Goal: Task Accomplishment & Management: Use online tool/utility

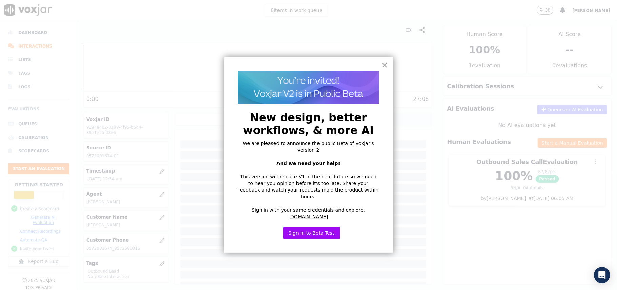
click at [383, 64] on button "×" at bounding box center [385, 64] width 6 height 11
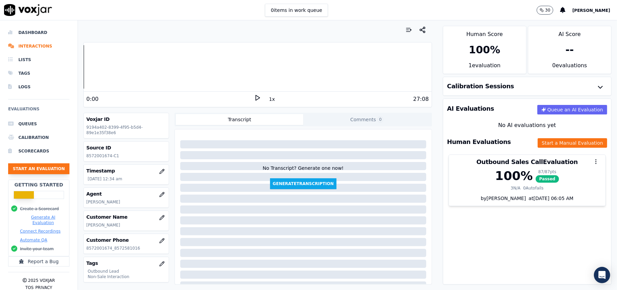
click at [27, 172] on button "Start an Evaluation" at bounding box center [38, 168] width 61 height 11
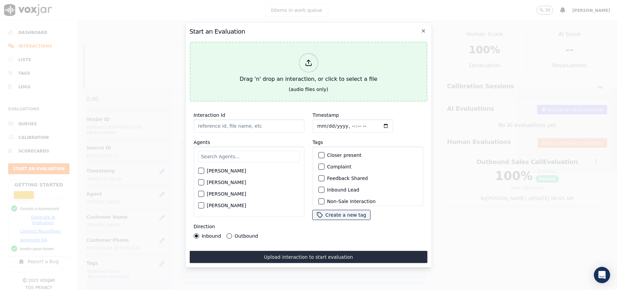
click at [309, 60] on line at bounding box center [309, 62] width 0 height 4
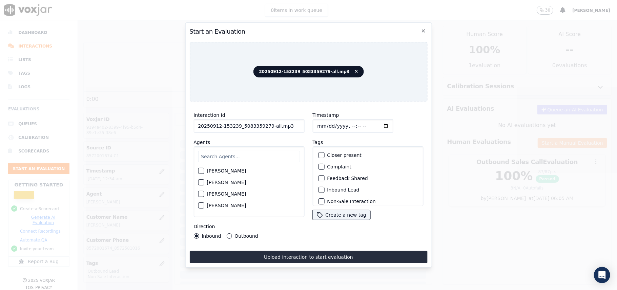
drag, startPoint x: 279, startPoint y: 123, endPoint x: 265, endPoint y: 124, distance: 14.3
click at [265, 124] on input "20250912-153239_5083359279-all.mp3" at bounding box center [249, 126] width 111 height 14
type input "20250912-153239_5083359279-C1"
click at [323, 124] on input "Timestamp" at bounding box center [353, 126] width 81 height 14
type input "[DATE]T15:14"
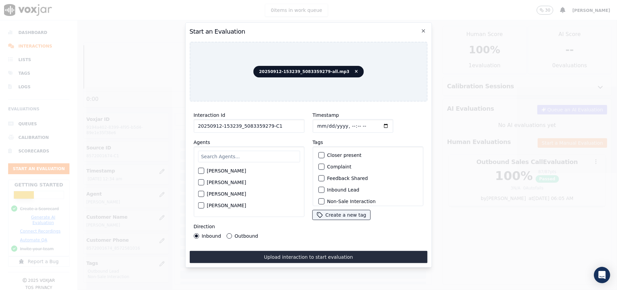
click at [238, 155] on input "text" at bounding box center [249, 157] width 102 height 12
type input "[PERSON_NAME]"
click at [220, 170] on label "[PERSON_NAME]" at bounding box center [226, 172] width 39 height 5
click at [204, 170] on button "[PERSON_NAME]" at bounding box center [201, 173] width 6 height 6
click at [332, 188] on label "Inbound Lead" at bounding box center [343, 189] width 32 height 5
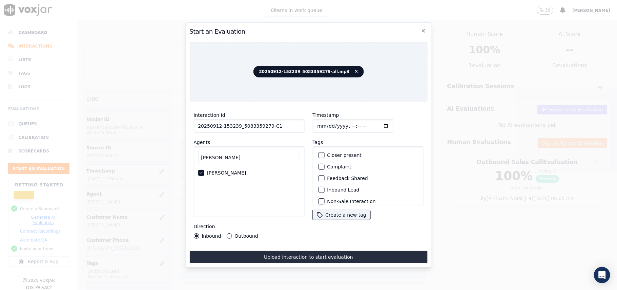
click at [324, 188] on button "Inbound Lead" at bounding box center [321, 189] width 6 height 6
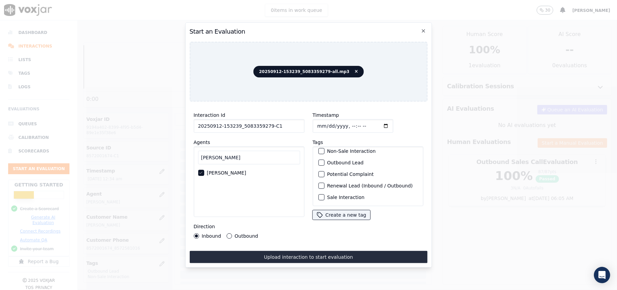
click at [328, 195] on label "Sale Interaction" at bounding box center [345, 197] width 37 height 5
click at [324, 194] on button "Sale Interaction" at bounding box center [321, 197] width 6 height 6
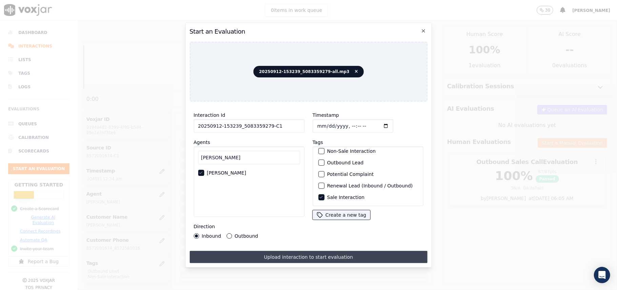
click at [257, 254] on button "Upload interaction to start evaluation" at bounding box center [309, 257] width 238 height 12
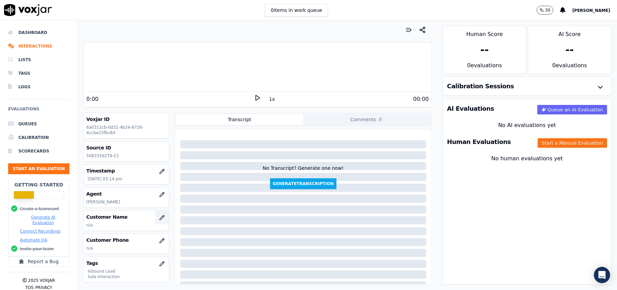
click at [159, 220] on icon "button" at bounding box center [161, 217] width 5 height 5
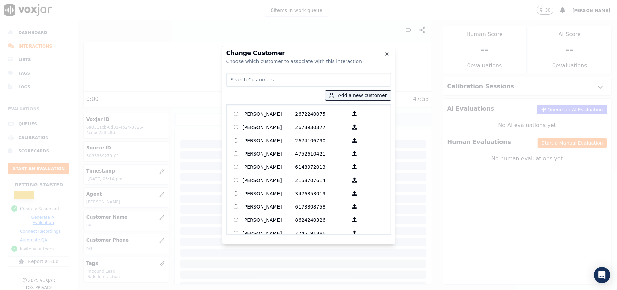
paste input "[PERSON_NAME]"
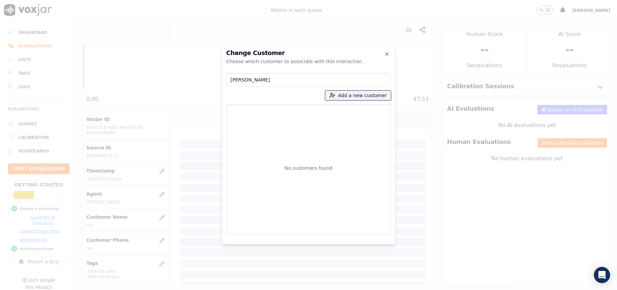
click at [231, 80] on input "[PERSON_NAME]" at bounding box center [308, 80] width 165 height 14
type input "[PERSON_NAME]"
click at [366, 91] on button "Add a new customer" at bounding box center [358, 95] width 66 height 9
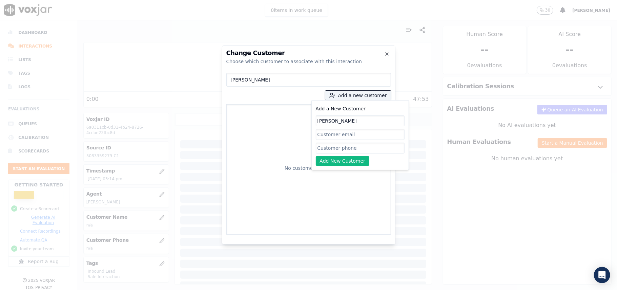
type input "[PERSON_NAME]"
click at [384, 139] on input "Add a New Customer" at bounding box center [360, 134] width 89 height 11
drag, startPoint x: 382, startPoint y: 140, endPoint x: 348, endPoint y: 153, distance: 37.2
click at [348, 153] on input "Add a New Customer" at bounding box center [360, 147] width 89 height 11
paste input "5083359279"
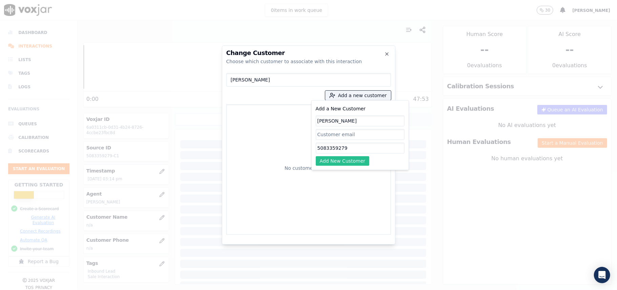
type input "5083359279"
click at [323, 163] on button "Add New Customer" at bounding box center [343, 160] width 54 height 9
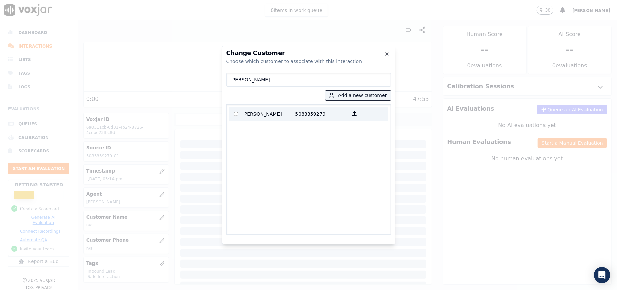
click at [303, 115] on p "5083359279" at bounding box center [322, 113] width 53 height 11
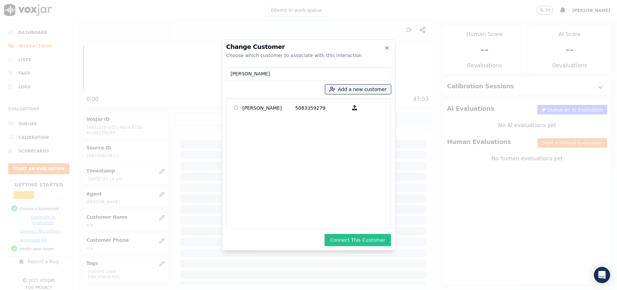
click at [362, 243] on button "Connect This Customer" at bounding box center [358, 240] width 66 height 12
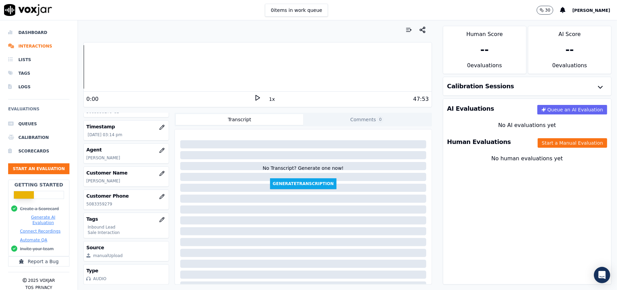
scroll to position [66, 0]
click at [556, 137] on div "Human Evaluations Start a Manual Evaluation" at bounding box center [527, 142] width 168 height 20
click at [555, 142] on button "Start a Manual Evaluation" at bounding box center [573, 142] width 70 height 9
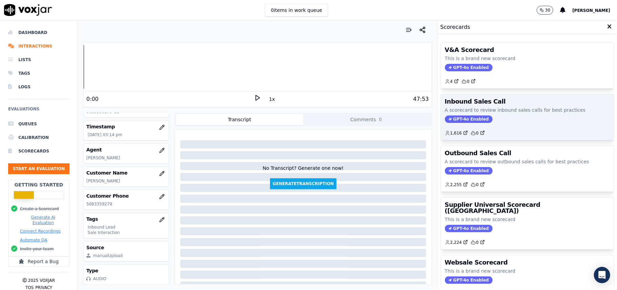
click at [458, 117] on span "GPT-4o Enabled" at bounding box center [469, 118] width 48 height 7
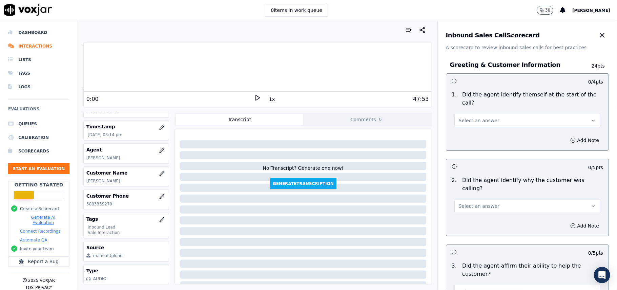
scroll to position [1197, 0]
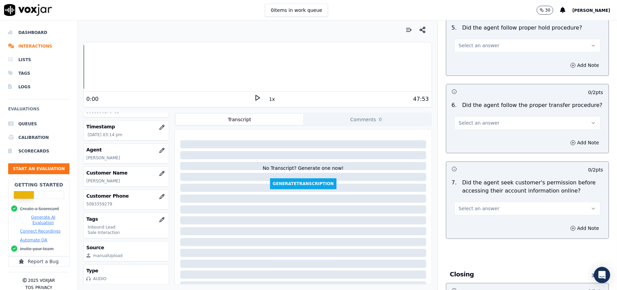
drag, startPoint x: 488, startPoint y: 170, endPoint x: 483, endPoint y: 174, distance: 5.8
click at [488, 201] on button "Select an answer" at bounding box center [528, 208] width 146 height 14
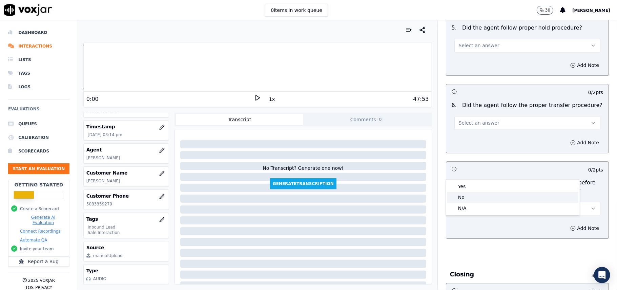
click at [469, 196] on div "No" at bounding box center [513, 197] width 131 height 11
click at [567, 223] on button "Add Note" at bounding box center [585, 227] width 37 height 9
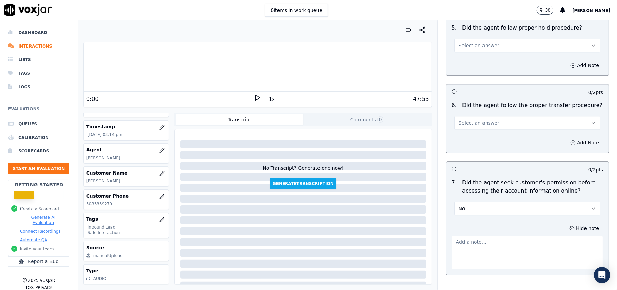
click at [454, 235] on textarea at bounding box center [528, 251] width 152 height 33
paste textarea "@07:50 - The agent accessed the customer’s account without taking prior permiss…"
click at [452, 235] on textarea "@07:50 - The agent accessed the customer’s account without taking prior permiss…" at bounding box center [528, 251] width 152 height 33
paste textarea "Call ID: 153239"
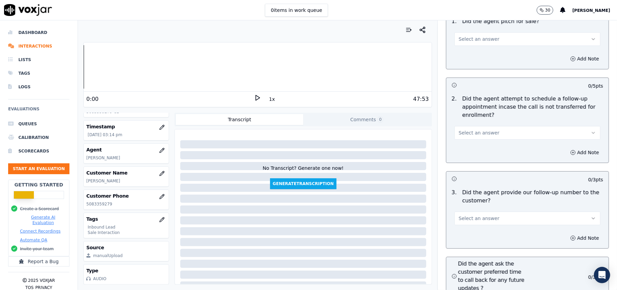
scroll to position [1934, 0]
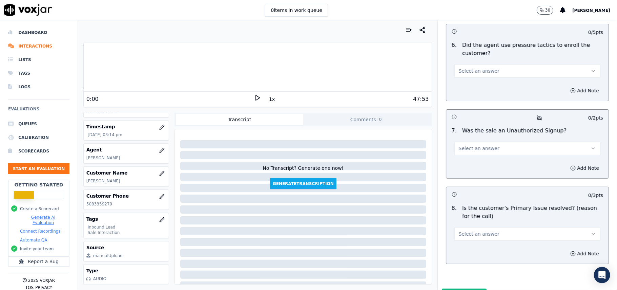
type textarea "Call ID: 153239 @07:50 - The agent accessed the customer’s account without taki…"
drag, startPoint x: 467, startPoint y: 189, endPoint x: 467, endPoint y: 196, distance: 6.5
click at [468, 220] on div "Select an answer" at bounding box center [527, 230] width 157 height 20
click at [468, 230] on span "Select an answer" at bounding box center [479, 233] width 41 height 7
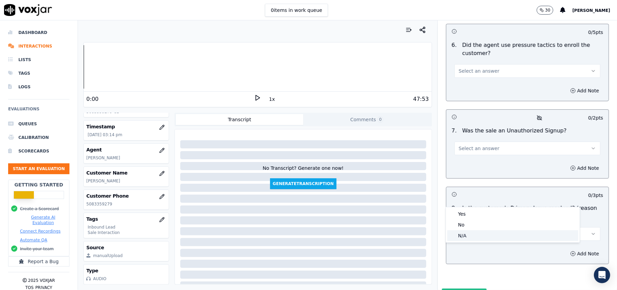
click at [467, 233] on div "N/A" at bounding box center [513, 235] width 131 height 11
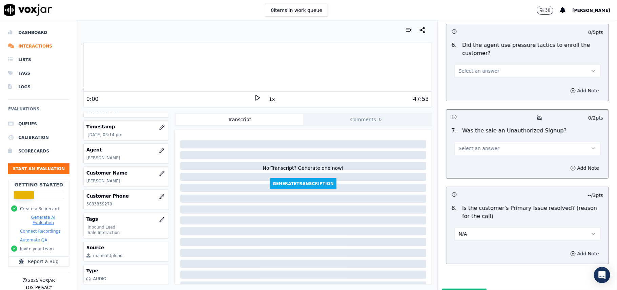
click at [465, 227] on button "N/A" at bounding box center [528, 234] width 146 height 14
click at [466, 215] on div "Yes" at bounding box center [513, 213] width 131 height 11
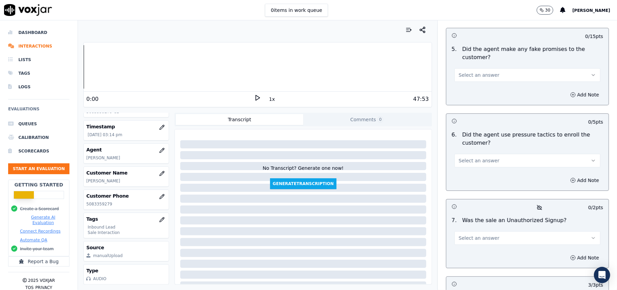
scroll to position [1889, 0]
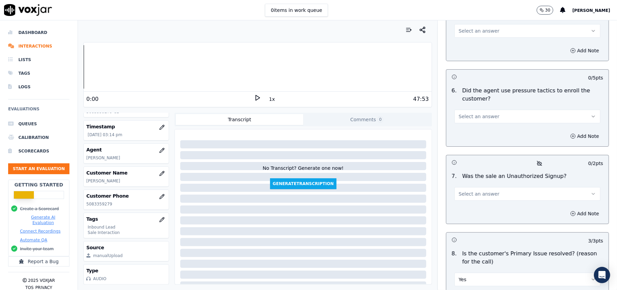
click at [499, 187] on button "Select an answer" at bounding box center [528, 194] width 146 height 14
click at [472, 182] on div "No" at bounding box center [513, 184] width 131 height 11
click at [472, 187] on button "No" at bounding box center [528, 194] width 146 height 14
click at [464, 179] on div "No" at bounding box center [513, 184] width 131 height 11
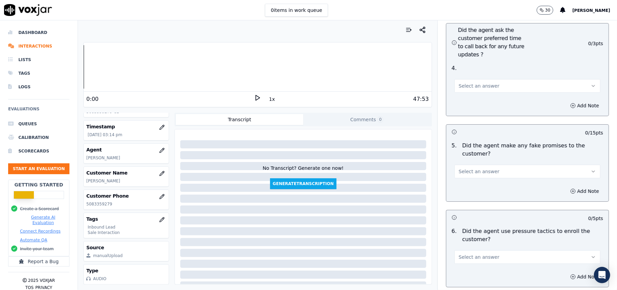
scroll to position [1798, 0]
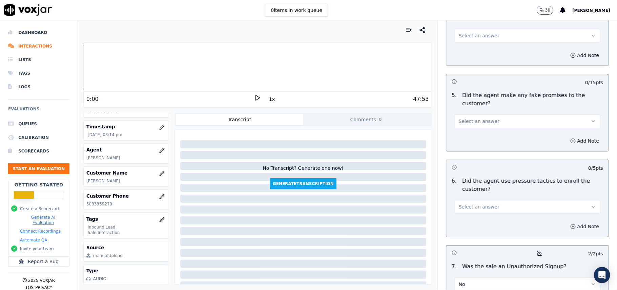
click at [501, 200] on button "Select an answer" at bounding box center [528, 207] width 146 height 14
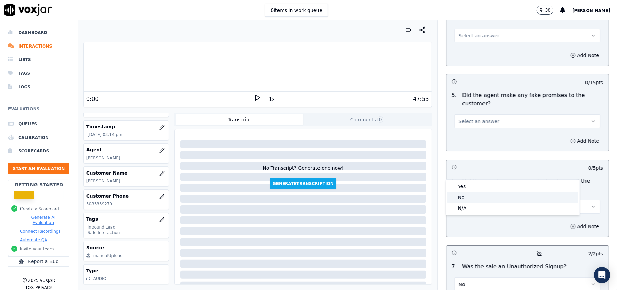
click at [465, 200] on div "No" at bounding box center [513, 197] width 131 height 11
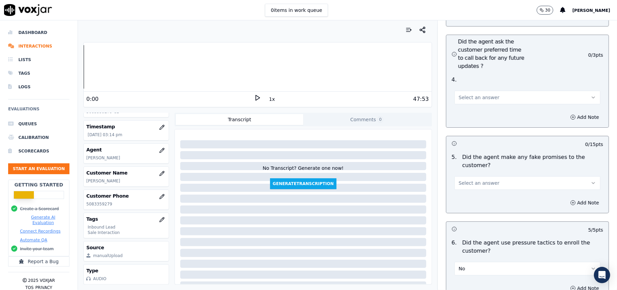
scroll to position [1753, 0]
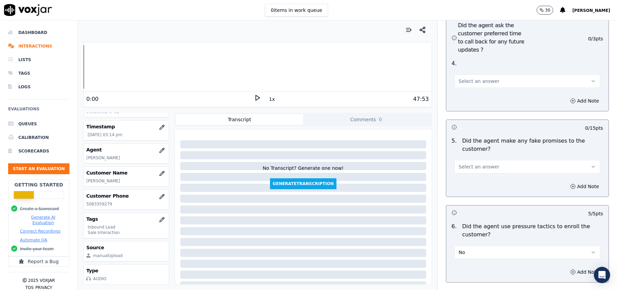
click at [487, 158] on div "Select an answer" at bounding box center [528, 165] width 146 height 15
click at [461, 160] on button "Select an answer" at bounding box center [528, 167] width 146 height 14
click at [454, 156] on span at bounding box center [452, 156] width 5 height 5
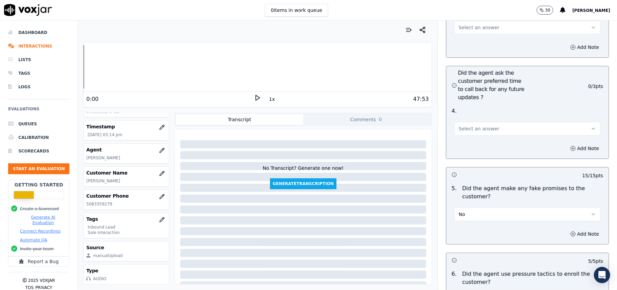
scroll to position [1617, 0]
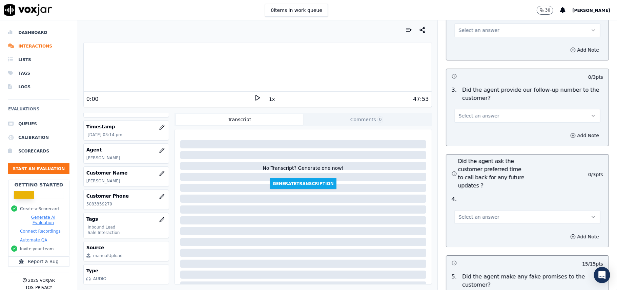
click at [472, 213] on span "Select an answer" at bounding box center [479, 216] width 41 height 7
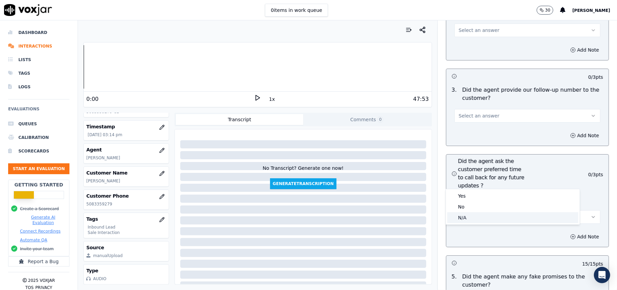
click at [466, 220] on div "N/A" at bounding box center [513, 217] width 131 height 11
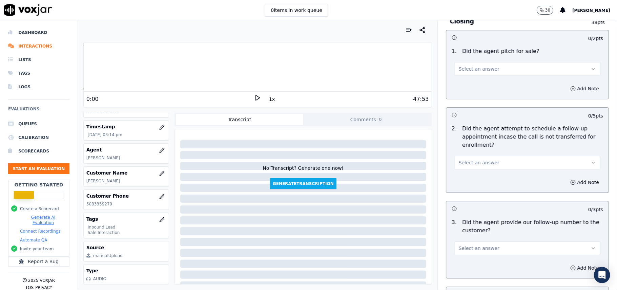
scroll to position [1482, 0]
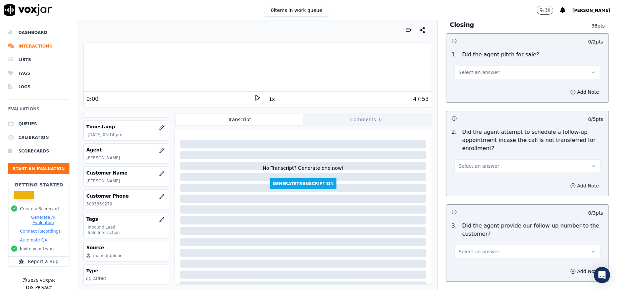
click at [484, 244] on button "Select an answer" at bounding box center [528, 251] width 146 height 14
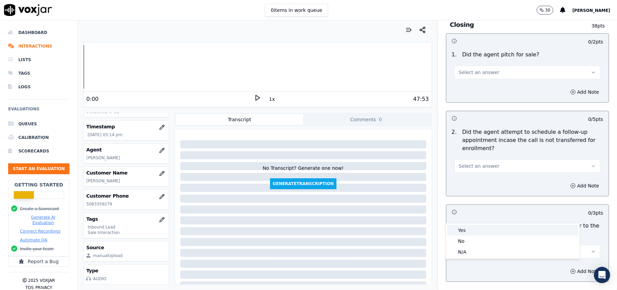
click at [484, 225] on div "Yes" at bounding box center [513, 229] width 131 height 11
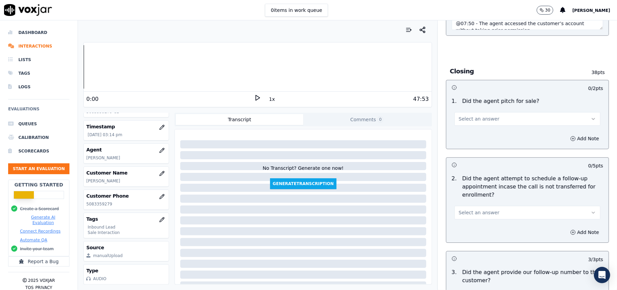
scroll to position [1437, 0]
click at [492, 204] on button "Select an answer" at bounding box center [528, 211] width 146 height 14
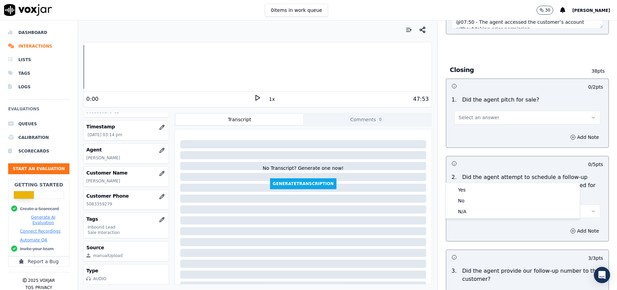
click at [467, 208] on div "N/A" at bounding box center [513, 211] width 131 height 11
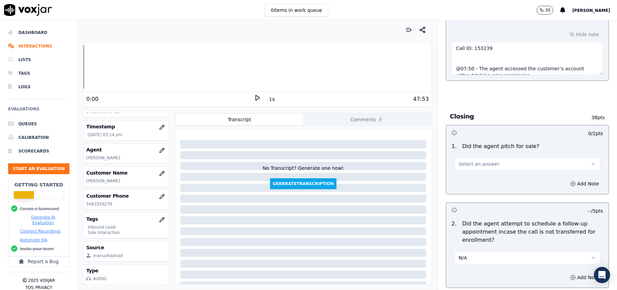
scroll to position [1346, 0]
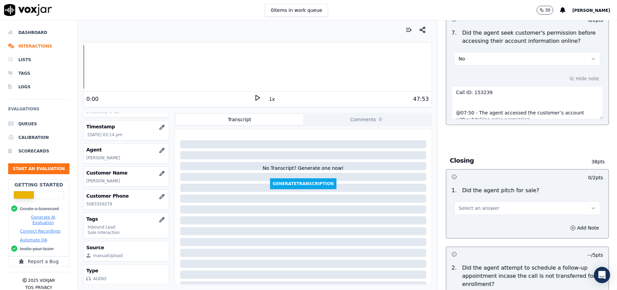
click at [486, 183] on div "1 . Did the agent pitch for sale? Select an answer" at bounding box center [528, 200] width 162 height 34
click at [471, 201] on button "Select an answer" at bounding box center [528, 208] width 146 height 14
click at [466, 181] on div "Yes" at bounding box center [513, 186] width 131 height 11
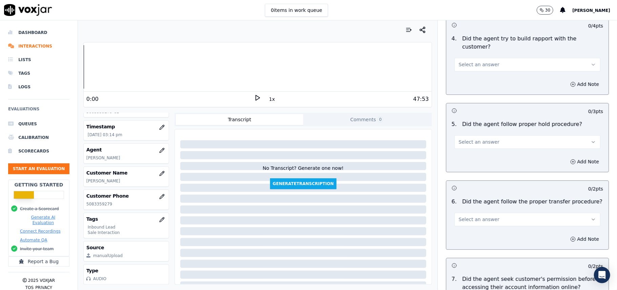
scroll to position [1075, 0]
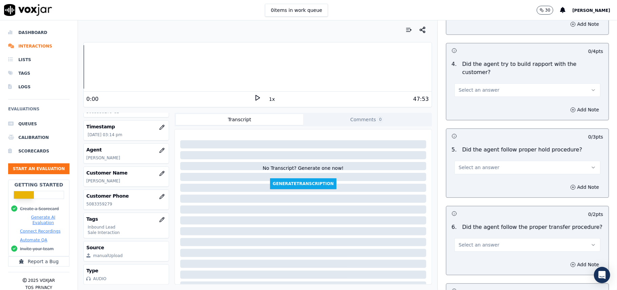
click at [471, 238] on button "Select an answer" at bounding box center [528, 245] width 146 height 14
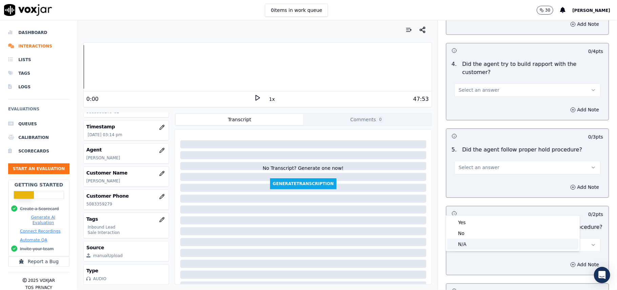
click at [461, 242] on div "N/A" at bounding box center [513, 243] width 131 height 11
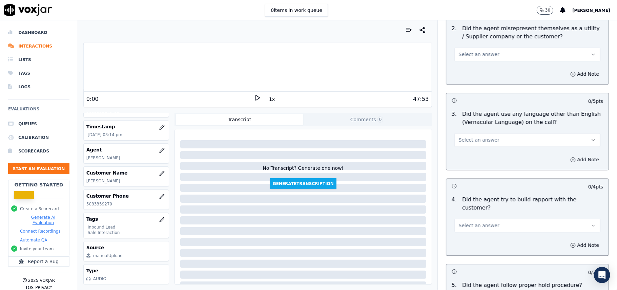
scroll to position [1030, 0]
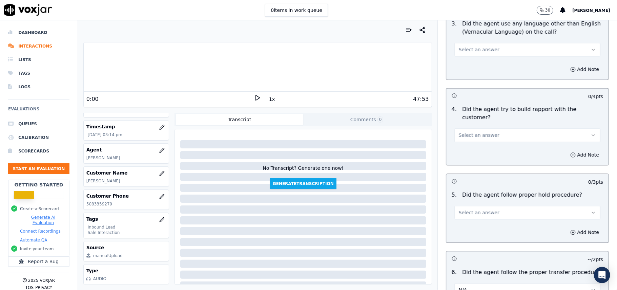
click at [485, 209] on span "Select an answer" at bounding box center [479, 212] width 41 height 7
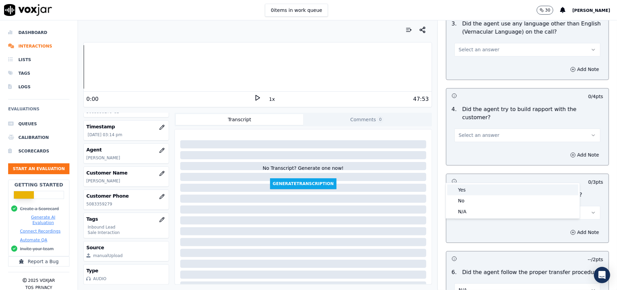
click at [471, 186] on div "Yes" at bounding box center [513, 189] width 131 height 11
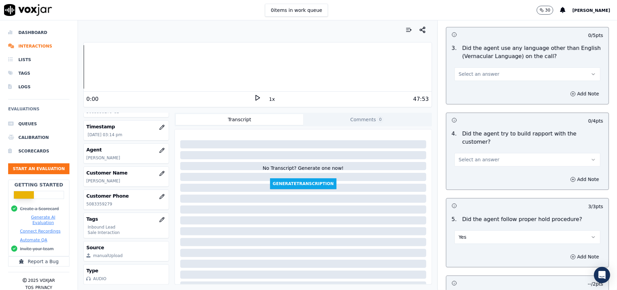
scroll to position [985, 0]
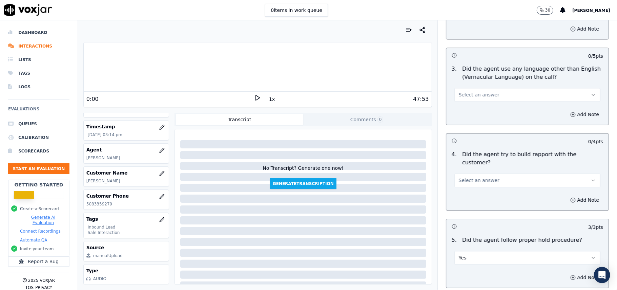
click at [498, 173] on button "Select an answer" at bounding box center [528, 180] width 146 height 14
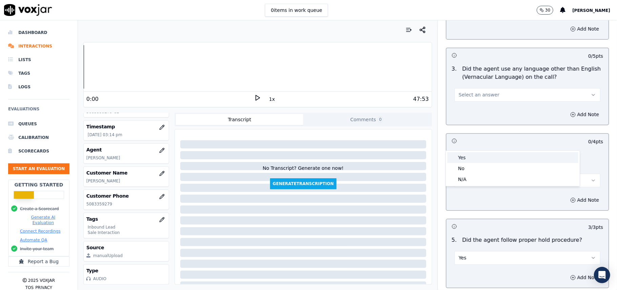
click at [480, 156] on div "Yes" at bounding box center [513, 157] width 131 height 11
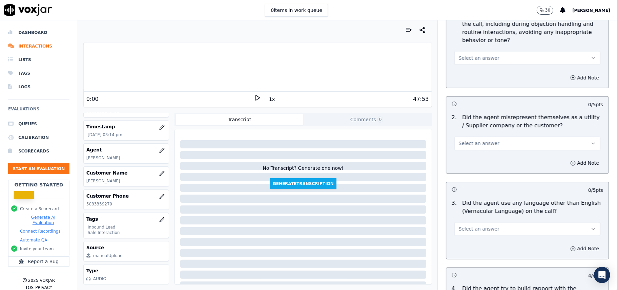
scroll to position [849, 0]
click at [462, 227] on span "Select an answer" at bounding box center [479, 230] width 41 height 7
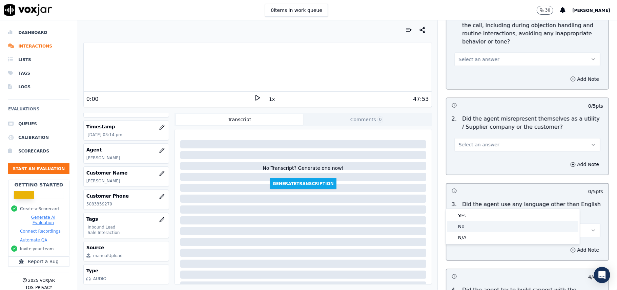
click at [456, 221] on div "No" at bounding box center [513, 226] width 131 height 11
click at [499, 138] on button "Select an answer" at bounding box center [528, 145] width 146 height 14
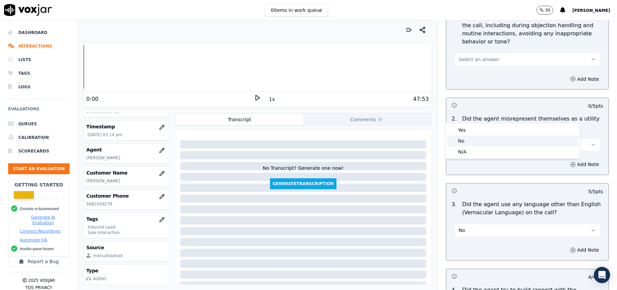
click at [465, 139] on div "No" at bounding box center [513, 140] width 131 height 11
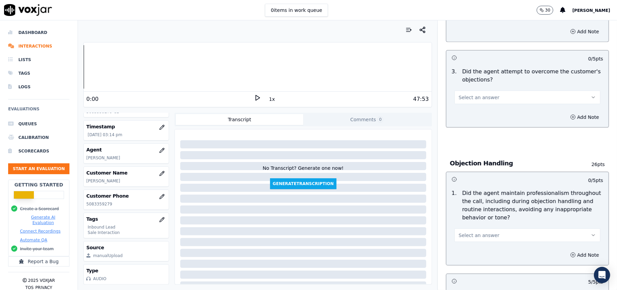
scroll to position [668, 0]
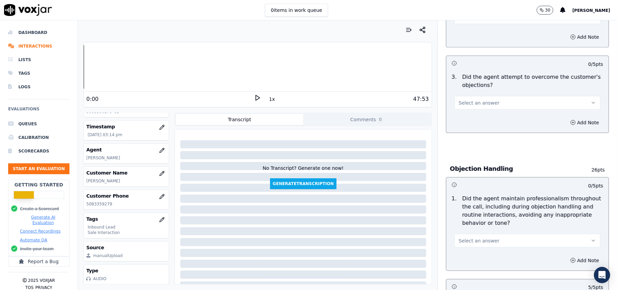
click at [480, 216] on div "1 . Did the agent maintain professionalism throughout the call, including durin…" at bounding box center [528, 221] width 162 height 58
click at [474, 234] on button "Select an answer" at bounding box center [528, 241] width 146 height 14
click at [465, 225] on div "Yes" at bounding box center [513, 224] width 131 height 11
click at [486, 96] on button "Select an answer" at bounding box center [528, 103] width 146 height 14
click at [474, 91] on div "Yes" at bounding box center [513, 87] width 131 height 11
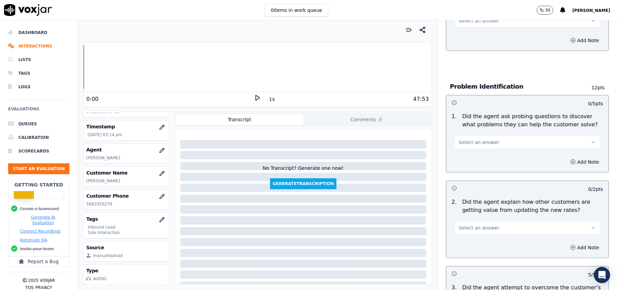
scroll to position [442, 0]
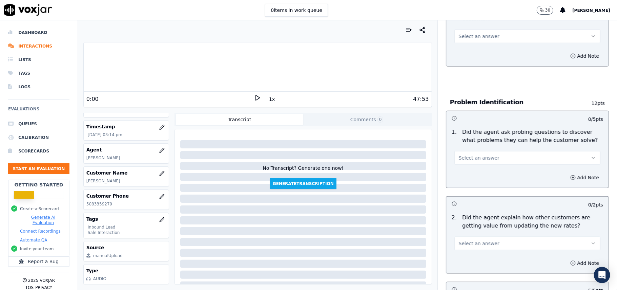
click at [476, 154] on span "Select an answer" at bounding box center [479, 157] width 41 height 7
click at [474, 137] on div "Yes" at bounding box center [513, 141] width 131 height 11
click at [468, 220] on div "2 . Did the agent explain how other customers are getting value from updating t…" at bounding box center [528, 232] width 162 height 42
click at [467, 240] on span "Select an answer" at bounding box center [479, 243] width 41 height 7
click at [466, 224] on div "Yes" at bounding box center [513, 227] width 131 height 11
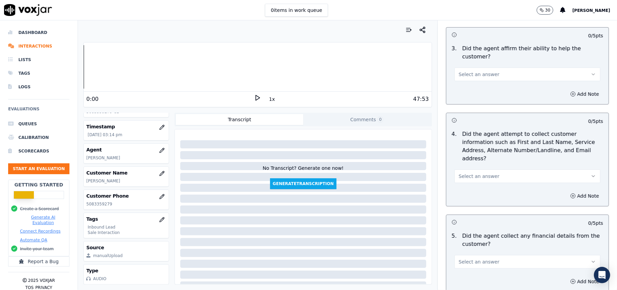
scroll to position [216, 0]
click at [467, 256] on button "Select an answer" at bounding box center [528, 263] width 146 height 14
click at [464, 254] on div "No" at bounding box center [513, 257] width 131 height 11
click at [496, 170] on button "Select an answer" at bounding box center [528, 177] width 146 height 14
click at [471, 158] on div "Yes" at bounding box center [513, 160] width 131 height 11
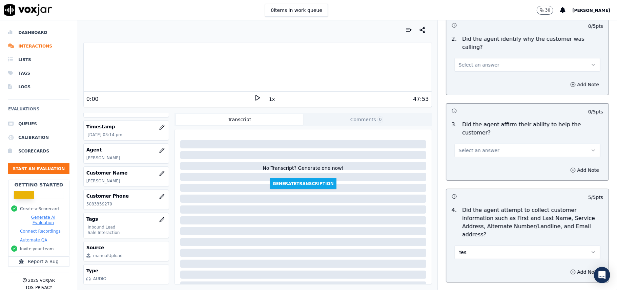
scroll to position [171, 0]
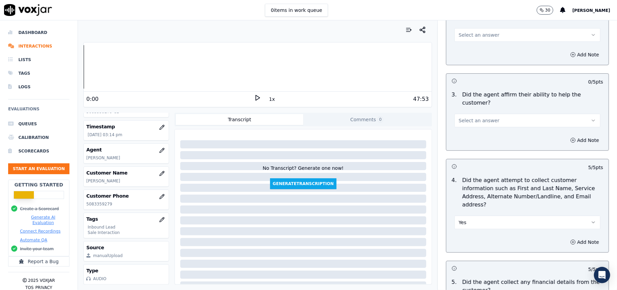
click at [486, 114] on button "Select an answer" at bounding box center [528, 121] width 146 height 14
click at [476, 110] on div "Yes" at bounding box center [513, 111] width 131 height 11
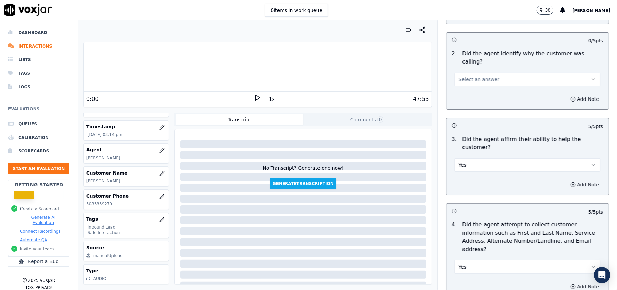
scroll to position [35, 0]
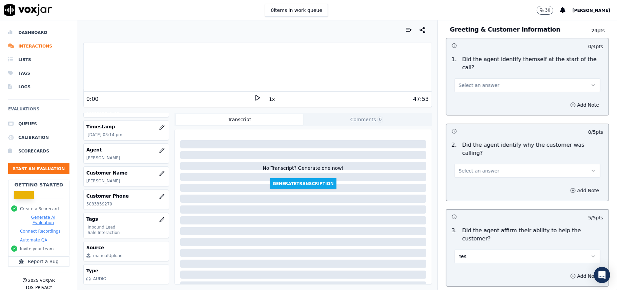
click at [477, 167] on span "Select an answer" at bounding box center [479, 170] width 41 height 7
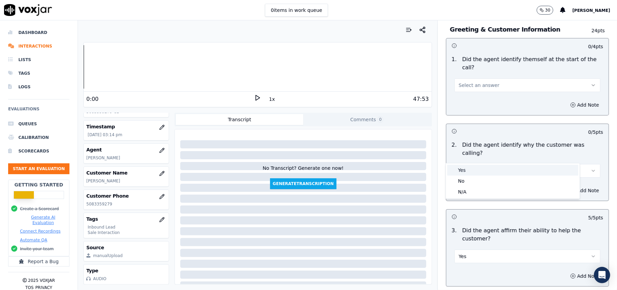
click at [471, 172] on div "Yes" at bounding box center [513, 169] width 131 height 11
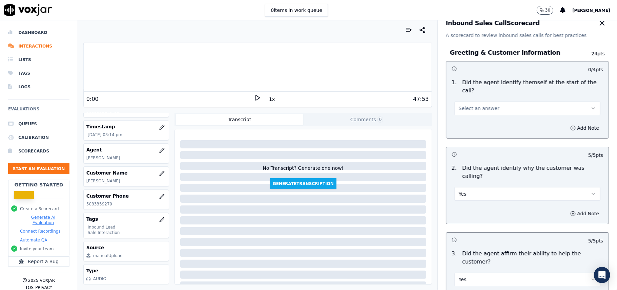
scroll to position [0, 0]
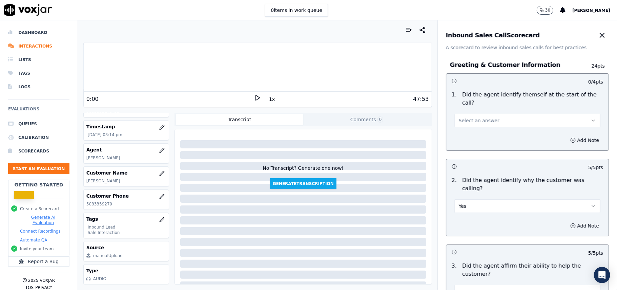
click at [485, 117] on span "Select an answer" at bounding box center [479, 120] width 41 height 7
click at [479, 125] on div "Yes" at bounding box center [513, 127] width 131 height 11
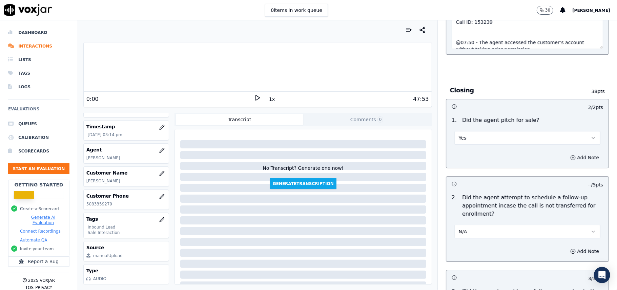
scroll to position [1934, 0]
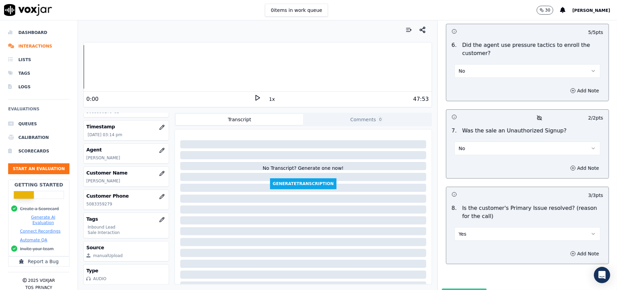
click at [462, 288] on button "Submit Scores" at bounding box center [464, 294] width 45 height 12
